Goal: Obtain resource: Download file/media

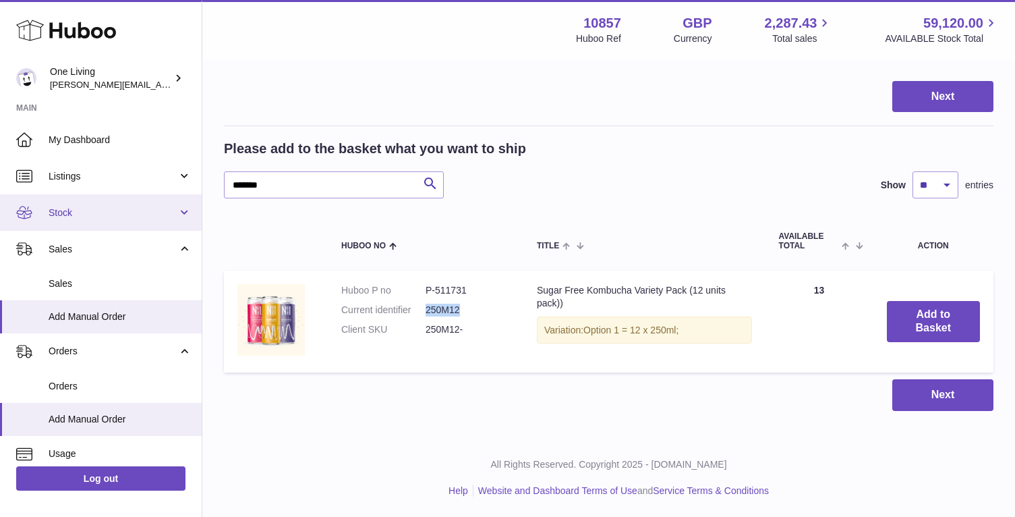
click at [170, 208] on span "Stock" at bounding box center [113, 212] width 129 height 13
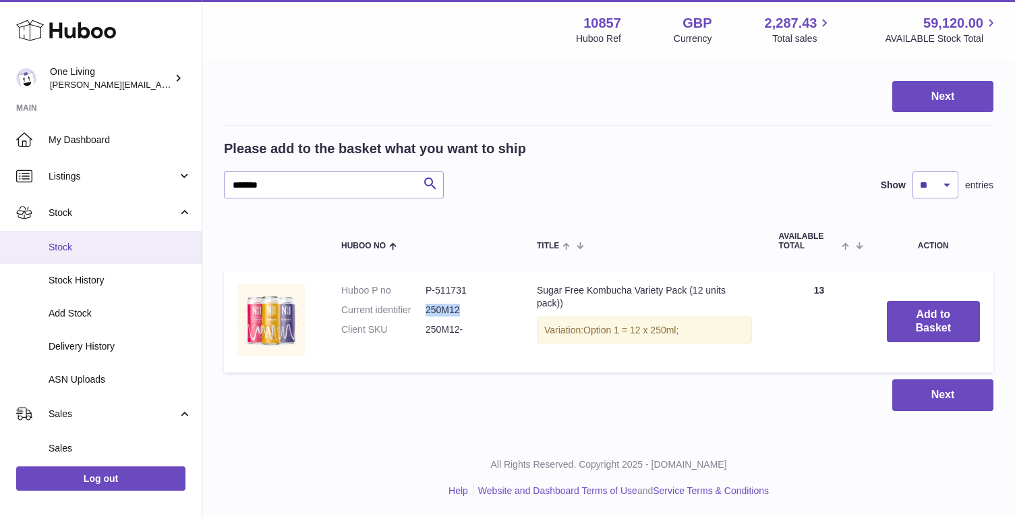
click at [152, 244] on span "Stock" at bounding box center [120, 247] width 143 height 13
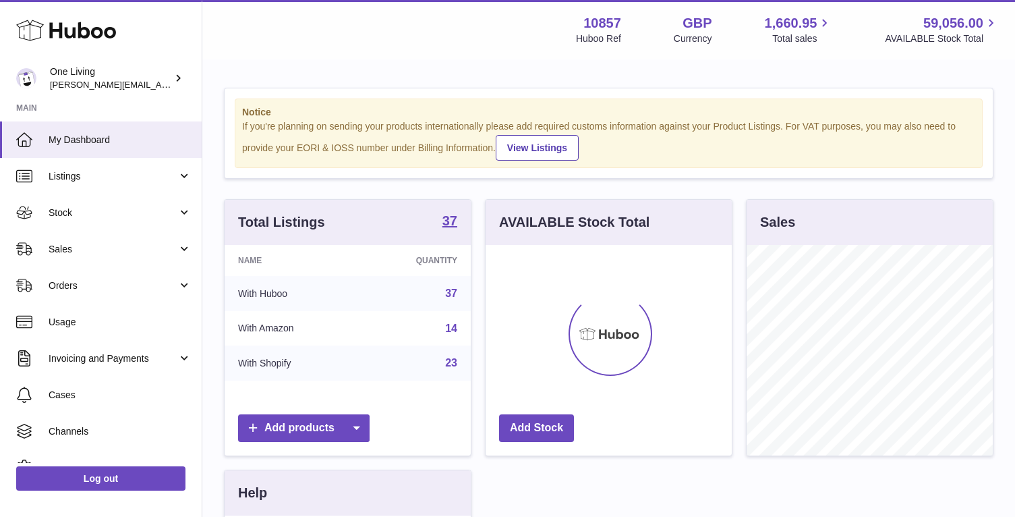
scroll to position [211, 246]
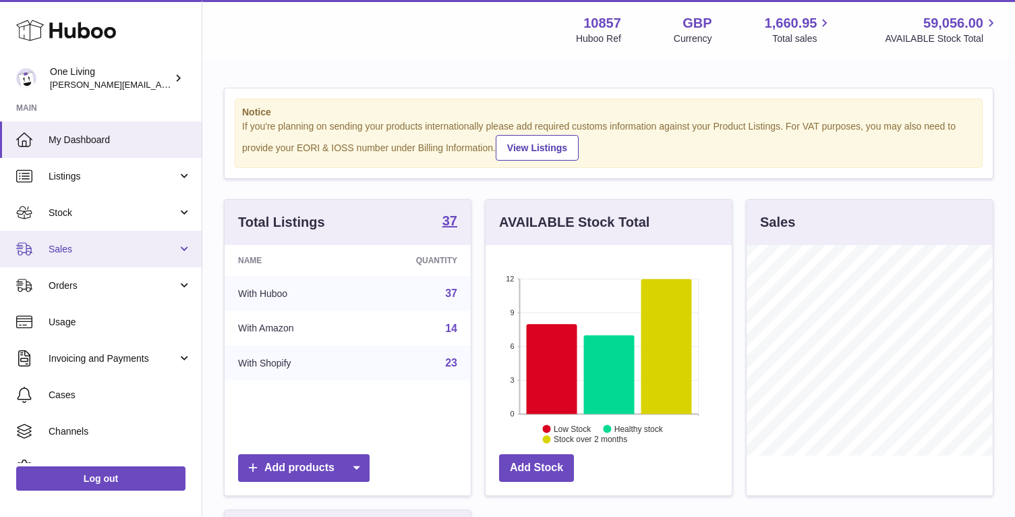
click at [105, 257] on link "Sales" at bounding box center [101, 249] width 202 height 36
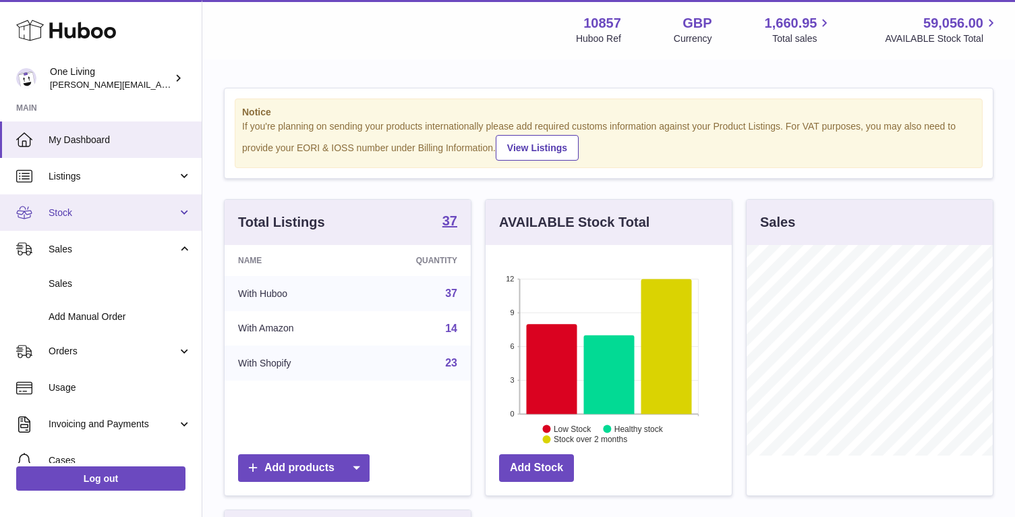
click at [113, 221] on link "Stock" at bounding box center [101, 212] width 202 height 36
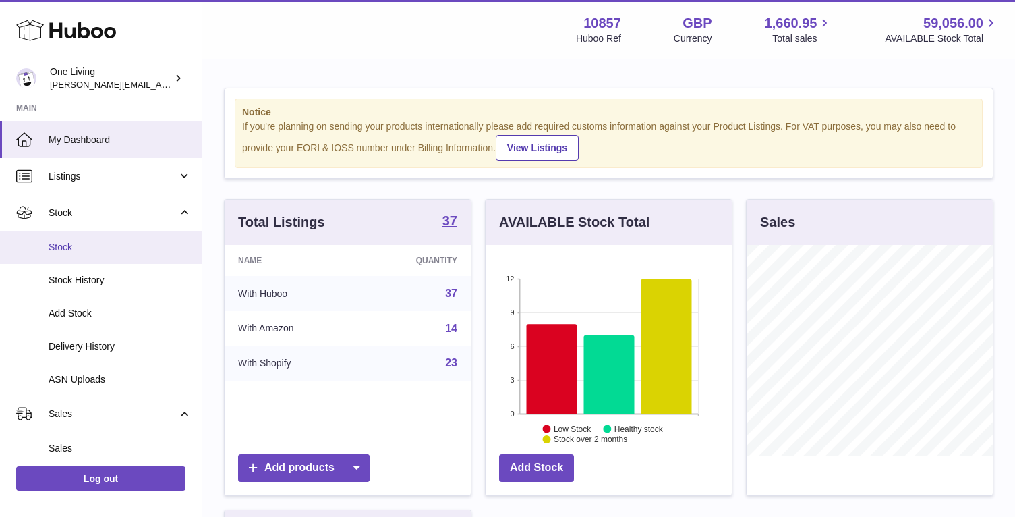
click at [105, 245] on span "Stock" at bounding box center [120, 247] width 143 height 13
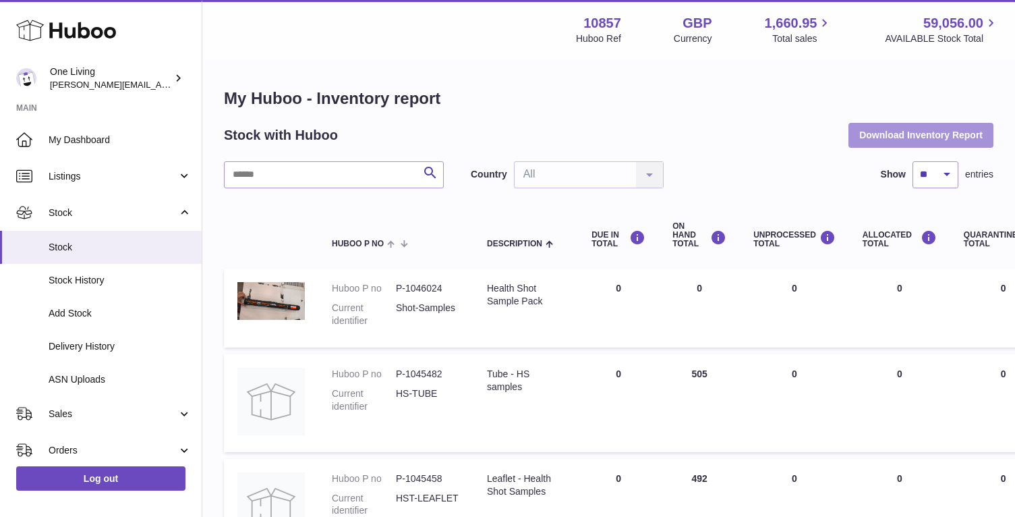
click at [914, 134] on button "Download Inventory Report" at bounding box center [921, 135] width 145 height 24
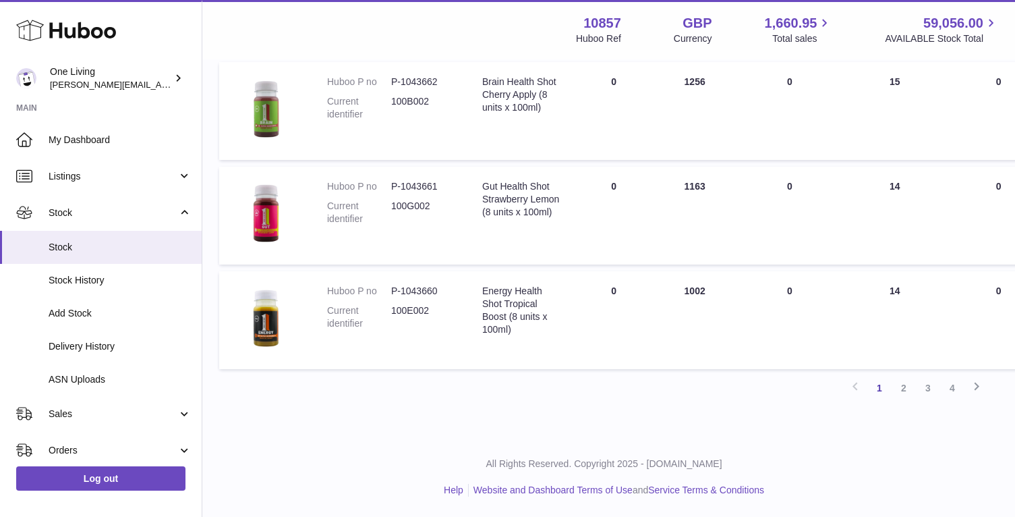
scroll to position [0, 5]
